Goal: Navigation & Orientation: Find specific page/section

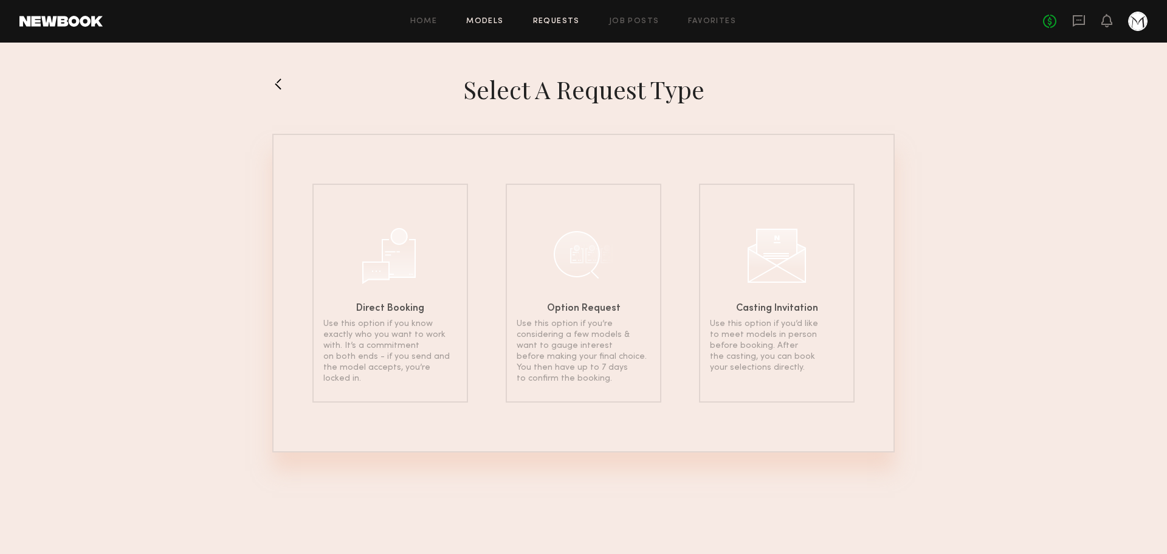
drag, startPoint x: 500, startPoint y: 10, endPoint x: 495, endPoint y: 17, distance: 7.9
click at [498, 15] on header "Home Models Requests Job Posts Favorites Sign Out No fees up to $5,000" at bounding box center [583, 21] width 1167 height 43
click at [495, 18] on link "Models" at bounding box center [484, 22] width 37 height 8
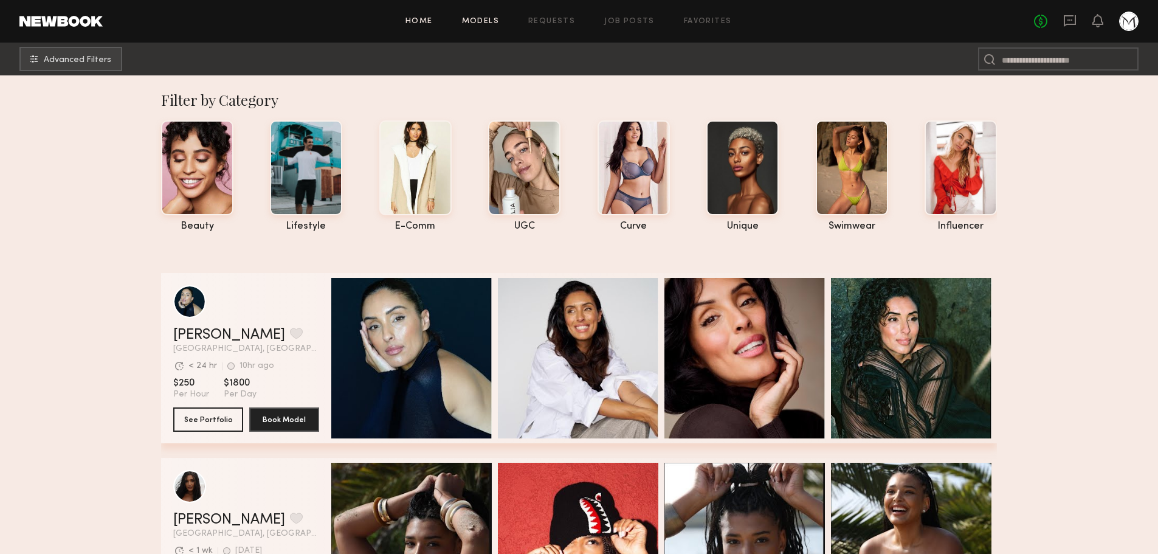
click at [417, 20] on link "Home" at bounding box center [418, 22] width 27 height 8
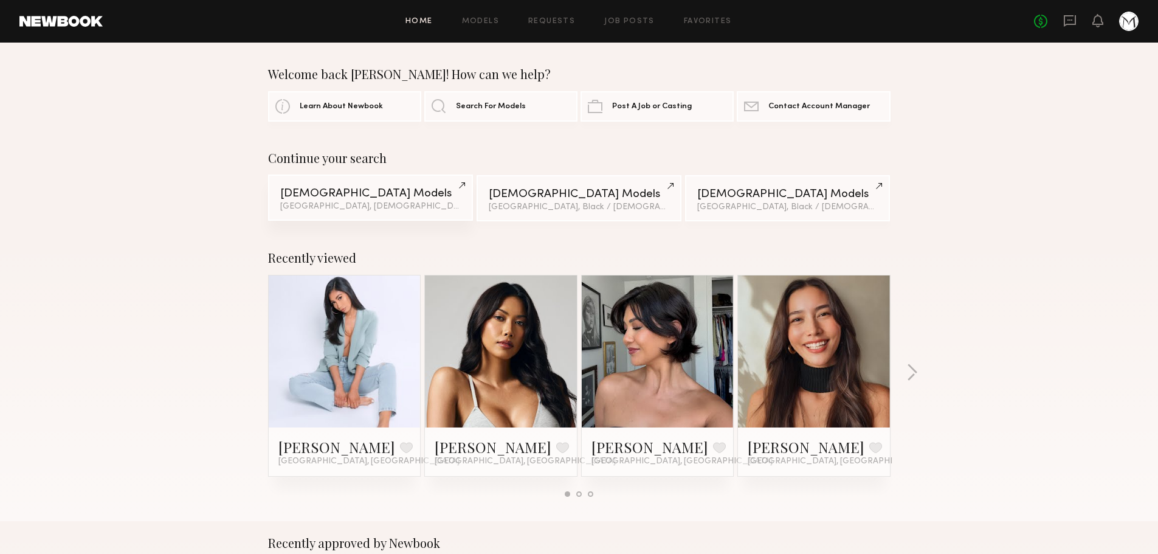
click at [471, 205] on span "& 2 other filter s" at bounding box center [500, 206] width 58 height 8
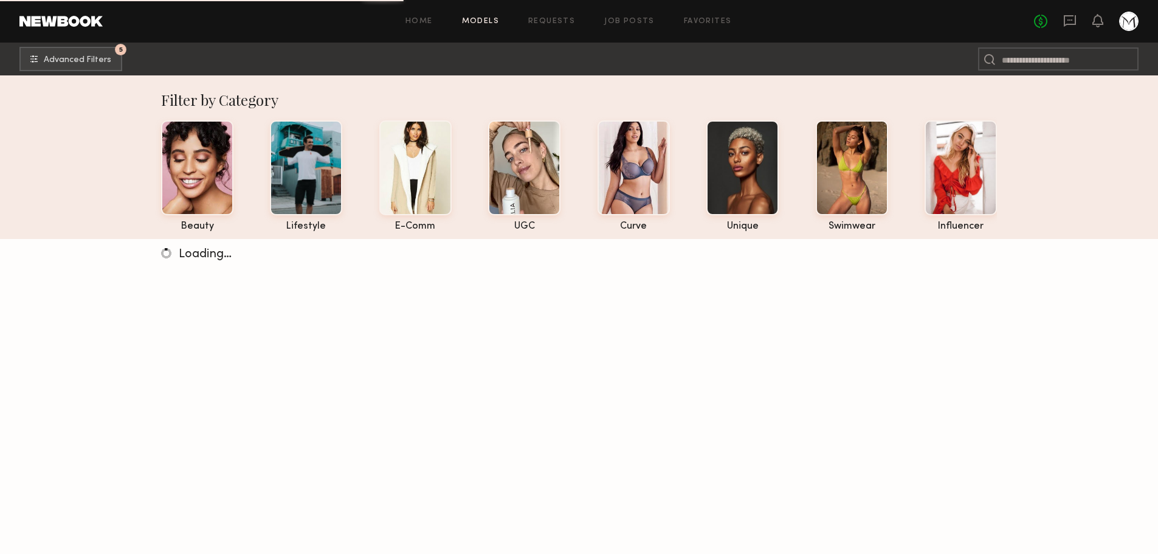
click at [101, 46] on nb-browse-subheader "5 Advanced Filters 5" at bounding box center [579, 59] width 1158 height 33
click at [90, 53] on button "5 Advanced Filters" at bounding box center [70, 58] width 103 height 24
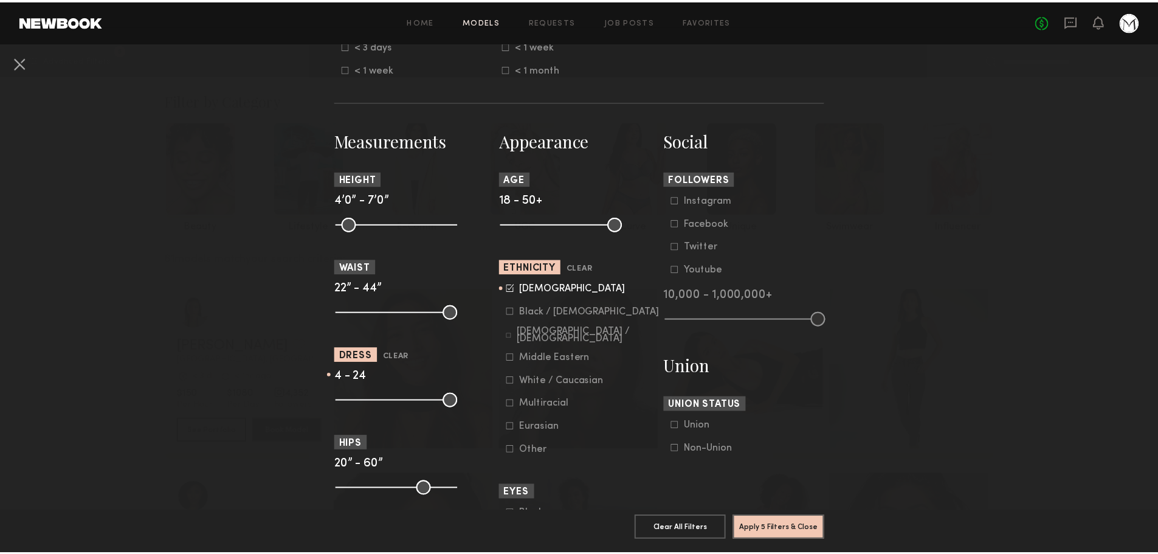
scroll to position [547, 0]
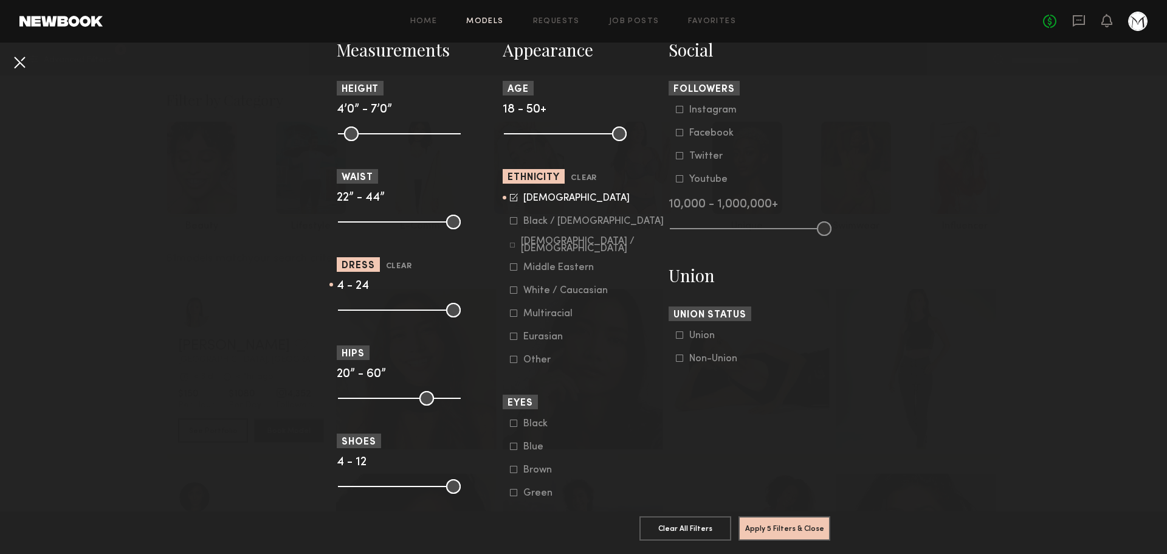
click at [22, 60] on button at bounding box center [19, 61] width 19 height 19
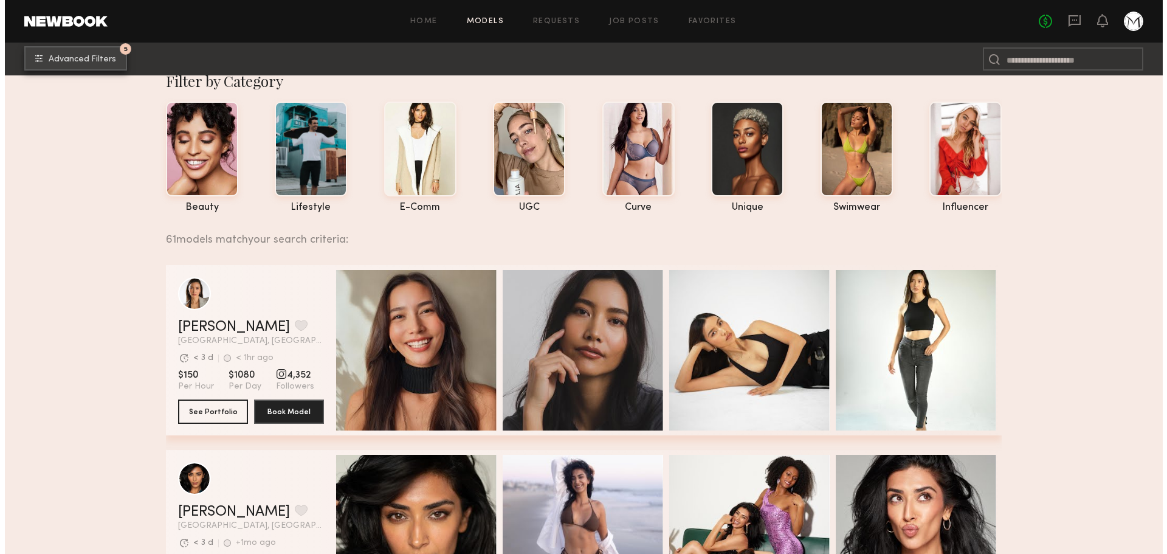
scroll to position [0, 0]
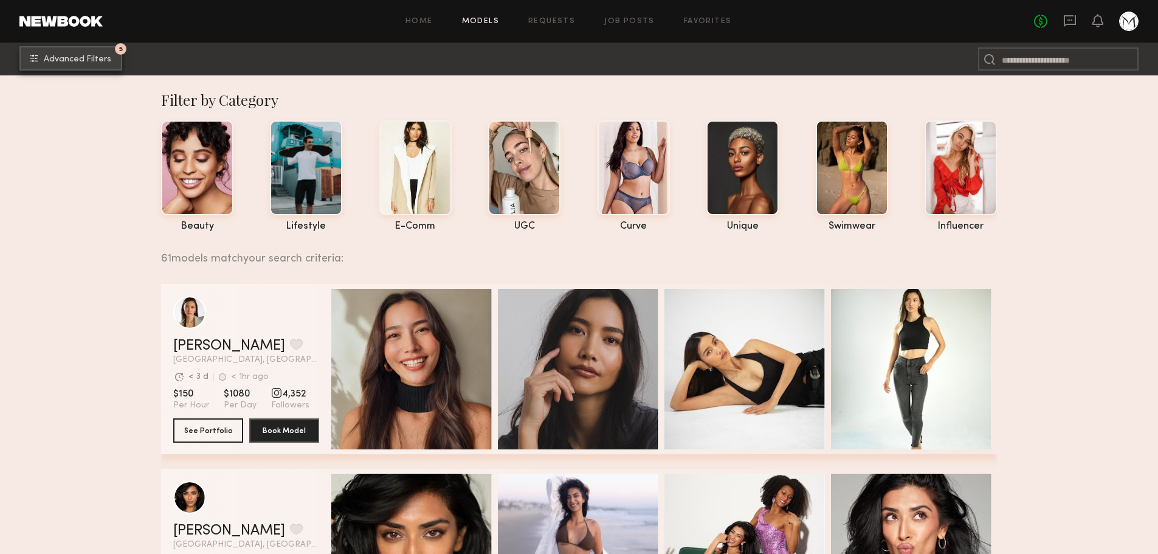
click at [54, 55] on span "Advanced Filters" at bounding box center [77, 59] width 67 height 9
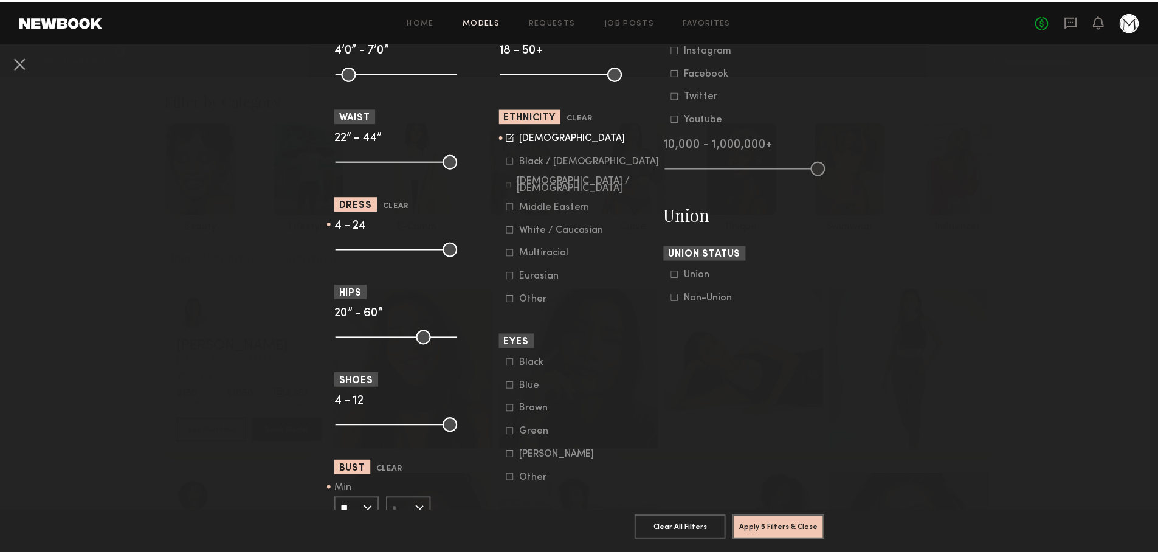
scroll to position [608, 0]
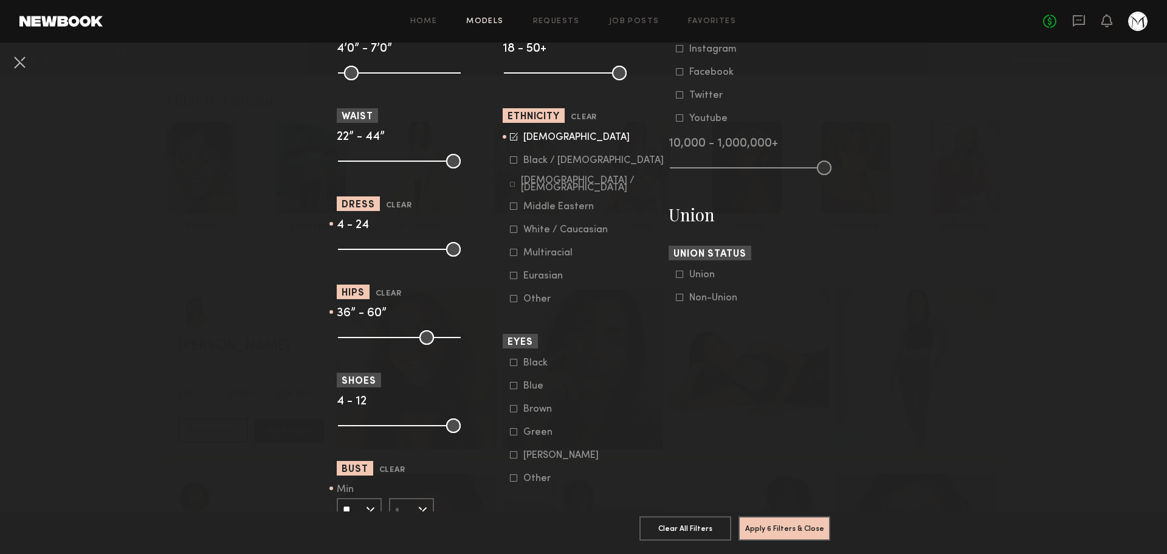
drag, startPoint x: 343, startPoint y: 337, endPoint x: 397, endPoint y: 343, distance: 54.4
type input "**"
click at [384, 342] on input "range" at bounding box center [399, 337] width 123 height 15
click at [773, 530] on button "Apply 6 Filters & Close" at bounding box center [785, 528] width 92 height 24
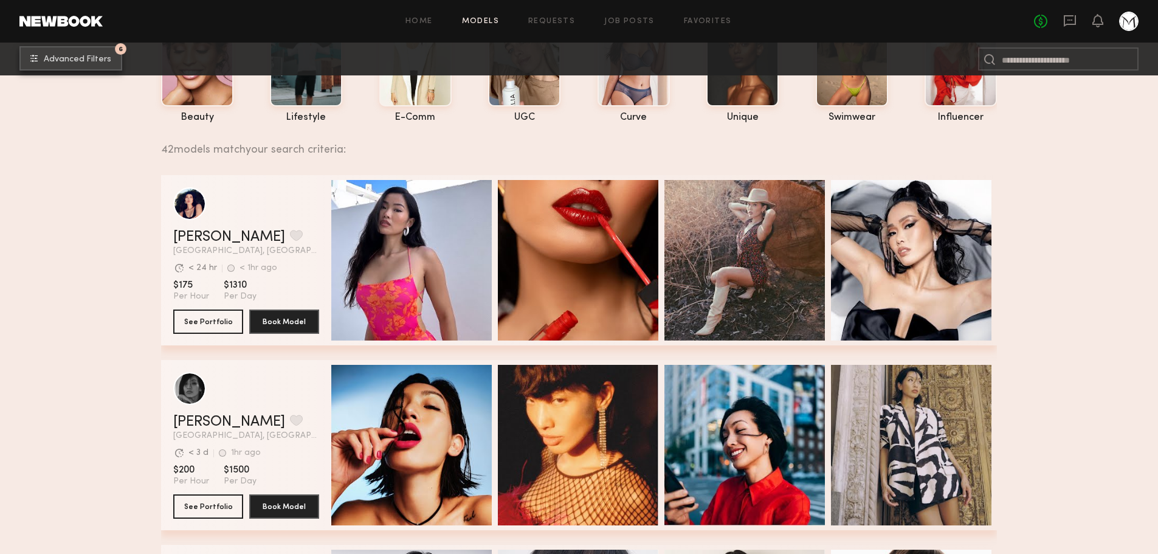
scroll to position [122, 0]
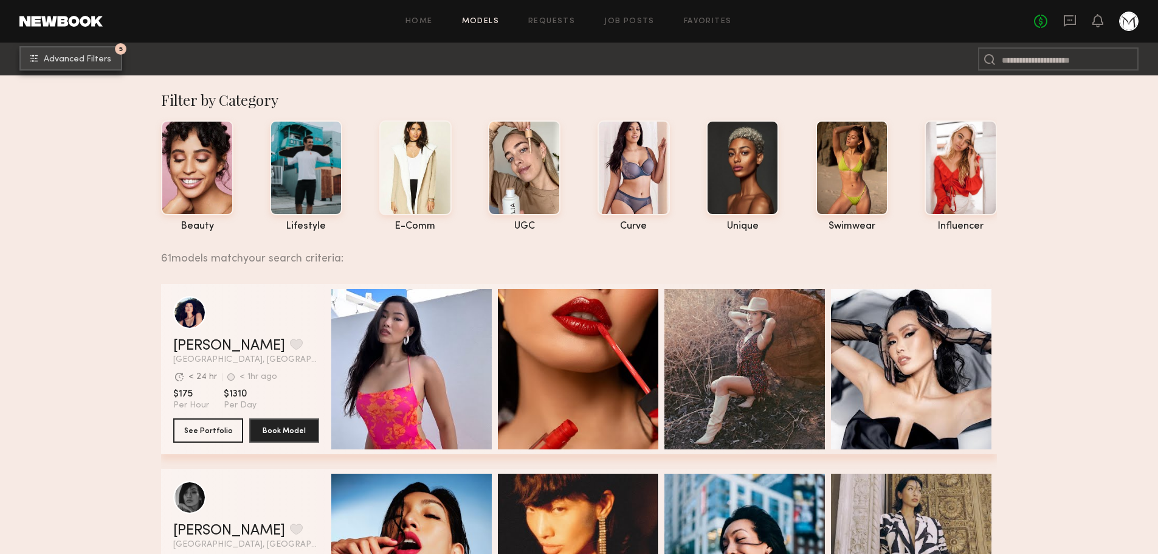
click at [78, 60] on span "Advanced Filters" at bounding box center [77, 59] width 67 height 9
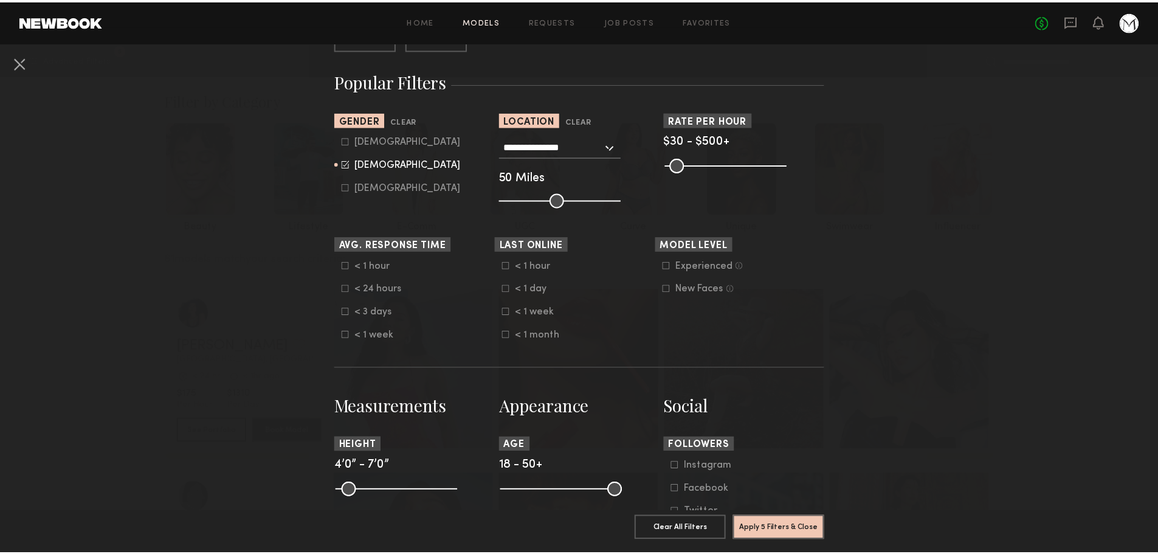
scroll to position [243, 0]
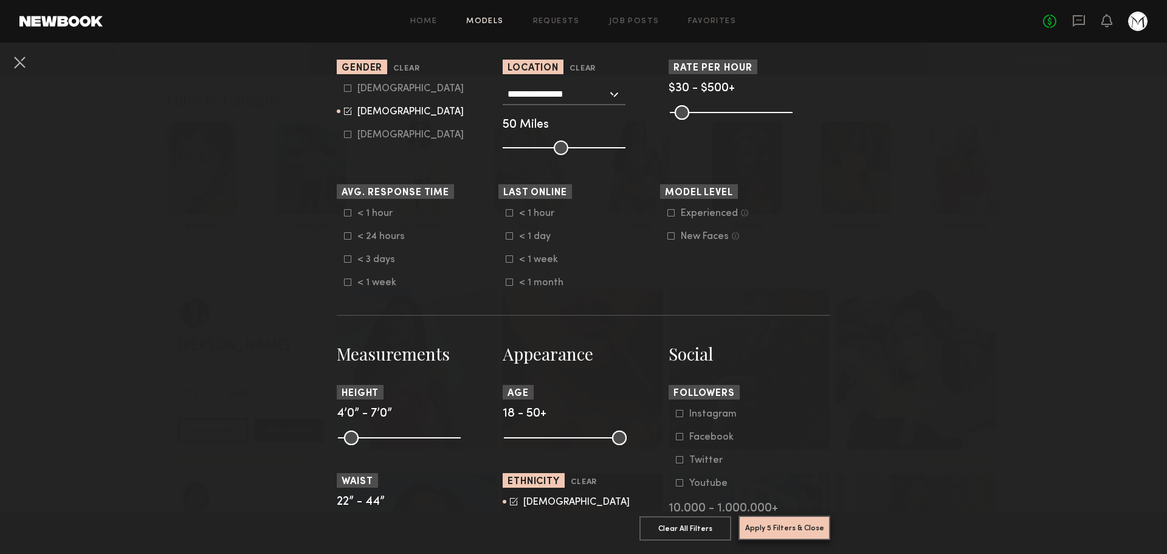
click at [782, 527] on button "Apply 5 Filters & Close" at bounding box center [785, 528] width 92 height 24
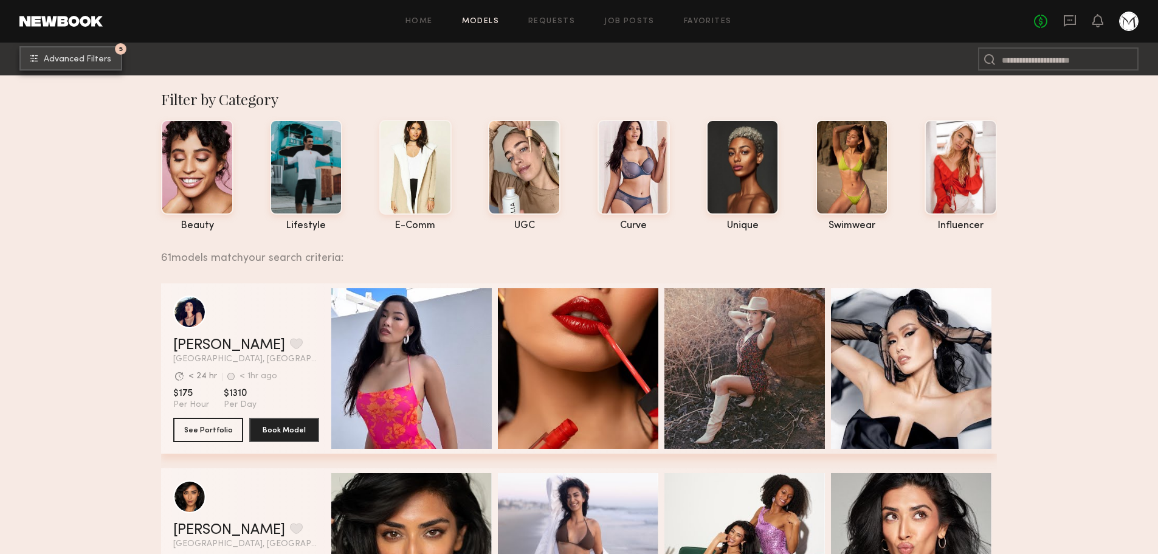
scroll to position [0, 0]
